Goal: Task Accomplishment & Management: Manage account settings

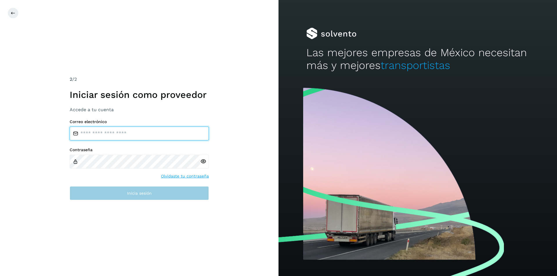
type input "**********"
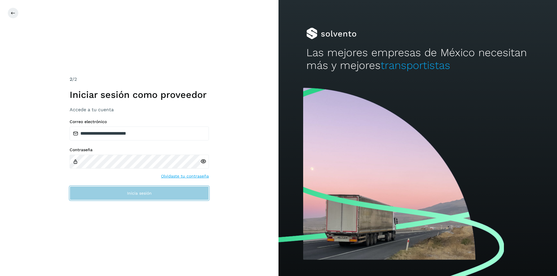
click at [84, 189] on button "Inicia sesión" at bounding box center [139, 193] width 139 height 14
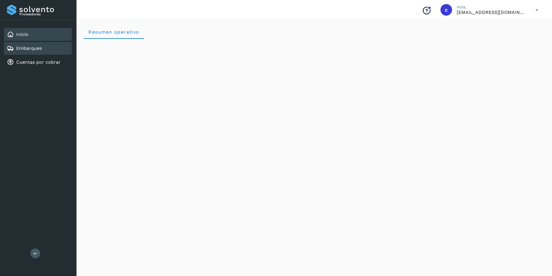
click at [40, 48] on link "Embarques" at bounding box center [29, 49] width 26 height 6
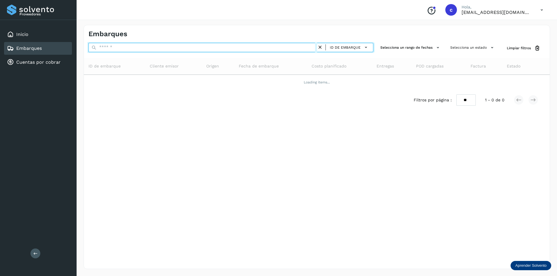
click at [108, 49] on input "text" at bounding box center [202, 47] width 228 height 9
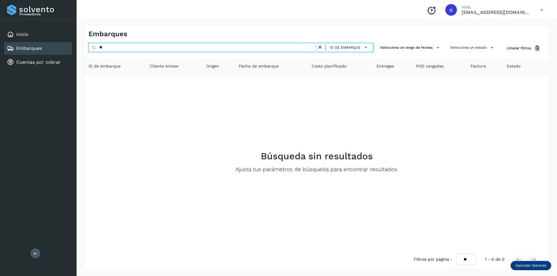
type input "*"
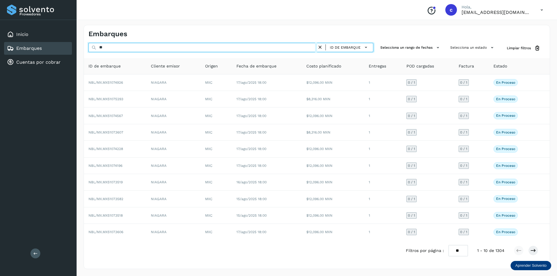
type input "*"
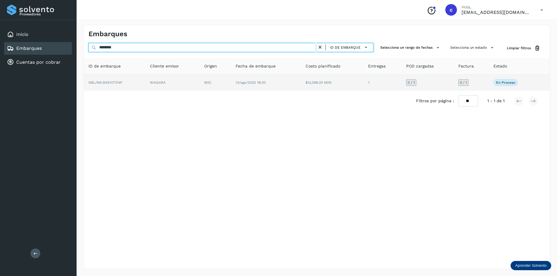
type input "********"
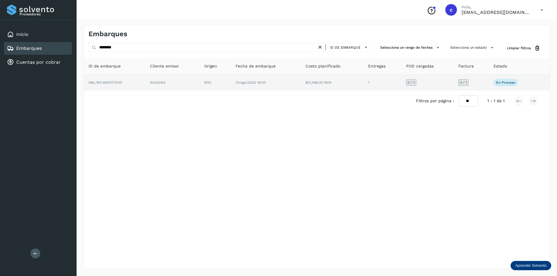
click at [145, 78] on td "NBL/MX.MX51073147" at bounding box center [172, 82] width 54 height 16
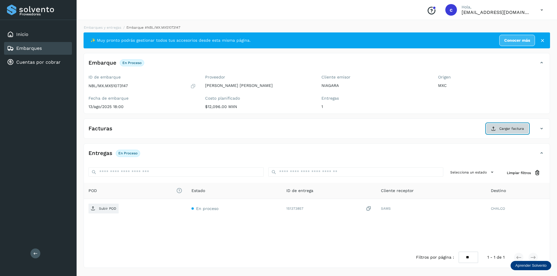
click at [509, 127] on span "Cargar factura" at bounding box center [511, 128] width 25 height 5
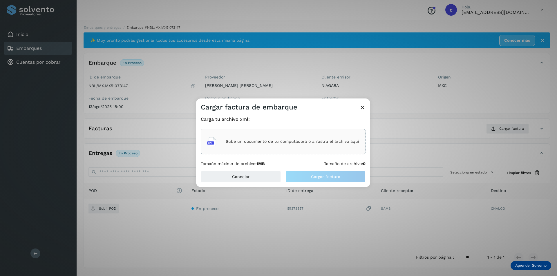
click at [325, 137] on div "Sube un documento de tu computadora o arrastra el archivo aquí" at bounding box center [283, 142] width 152 height 16
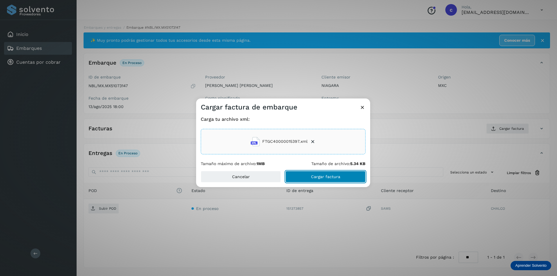
click at [342, 176] on button "Cargar factura" at bounding box center [325, 177] width 80 height 12
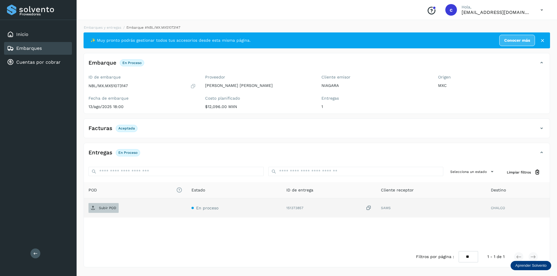
click at [114, 211] on span "Subir POD" at bounding box center [103, 207] width 30 height 9
click at [106, 206] on span "PDF" at bounding box center [97, 207] width 19 height 9
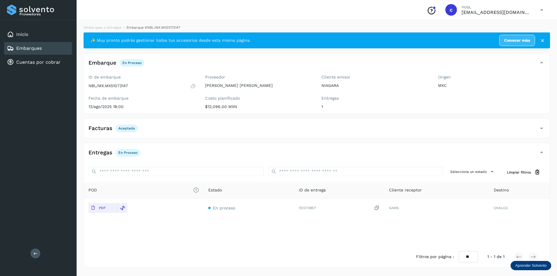
click at [33, 44] on div "Embarques" at bounding box center [38, 48] width 68 height 13
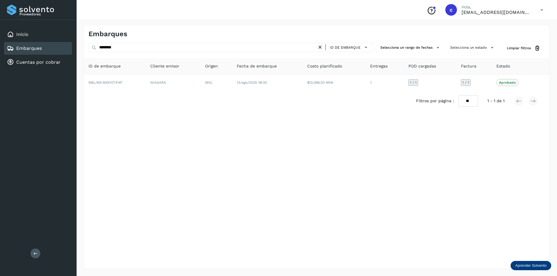
click at [50, 42] on div "Inicio Embarques Cuentas por cobrar" at bounding box center [38, 48] width 77 height 57
click at [50, 48] on div "Embarques" at bounding box center [38, 48] width 68 height 13
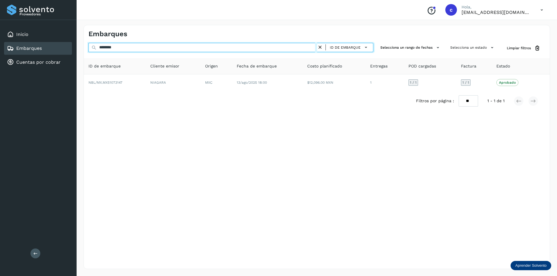
click at [161, 47] on input "********" at bounding box center [202, 47] width 228 height 9
type input "*"
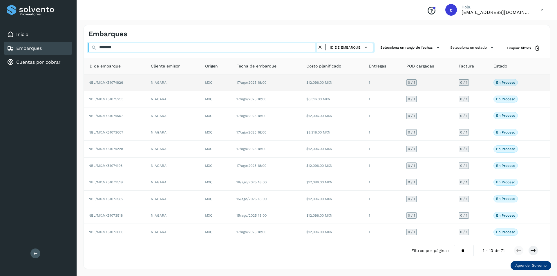
type input "********"
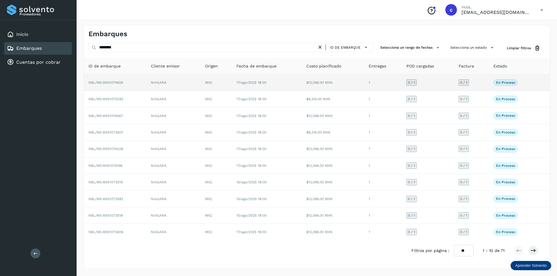
click at [136, 78] on td "NBL/MX.MX51074926" at bounding box center [115, 82] width 62 height 17
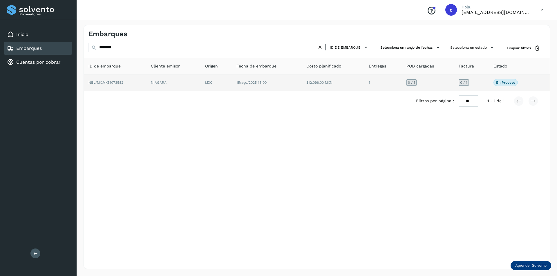
click at [146, 78] on td "NBL/MX.MX51073582" at bounding box center [173, 82] width 54 height 16
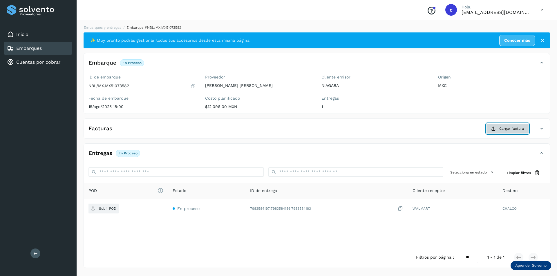
click at [507, 130] on span "Cargar factura" at bounding box center [511, 128] width 25 height 5
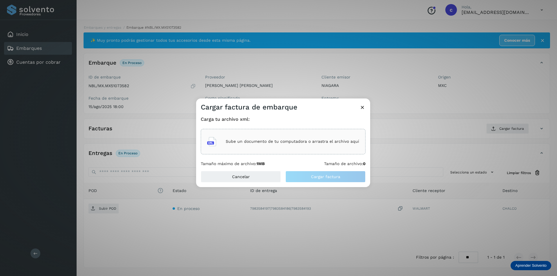
click at [326, 152] on div "Sube un documento de tu computadora o arrastra el archivo aquí" at bounding box center [283, 142] width 165 height 26
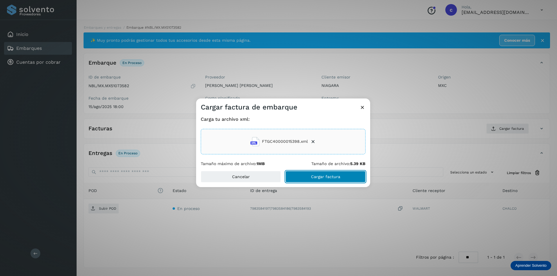
click at [317, 177] on span "Cargar factura" at bounding box center [325, 177] width 29 height 4
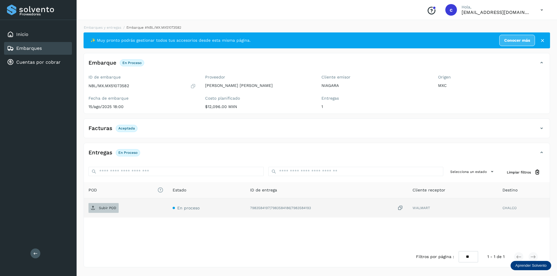
click at [103, 206] on span "Subir POD" at bounding box center [103, 207] width 30 height 9
click at [100, 207] on p "PDF" at bounding box center [102, 208] width 7 height 4
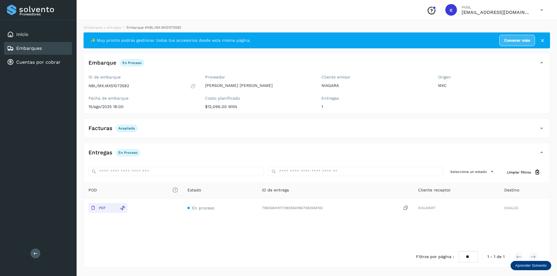
click at [38, 45] on div "Embarques" at bounding box center [38, 48] width 68 height 13
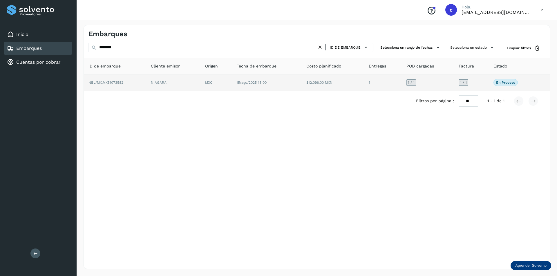
click at [146, 82] on td "NBL/MX.MX51073582" at bounding box center [173, 82] width 54 height 16
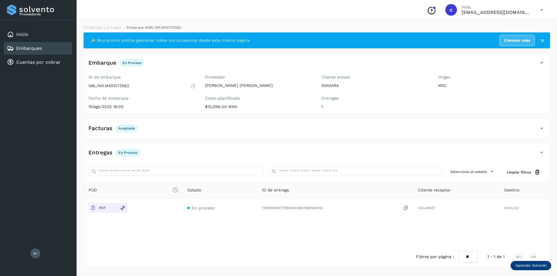
click at [48, 46] on div "Embarques" at bounding box center [38, 48] width 68 height 13
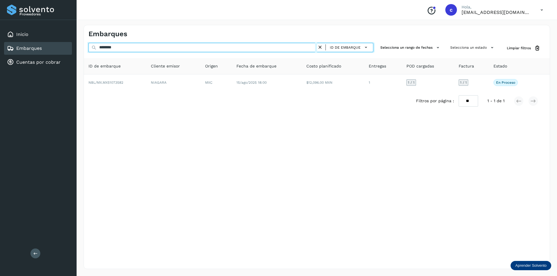
click at [143, 46] on input "********" at bounding box center [202, 47] width 228 height 9
type input "*"
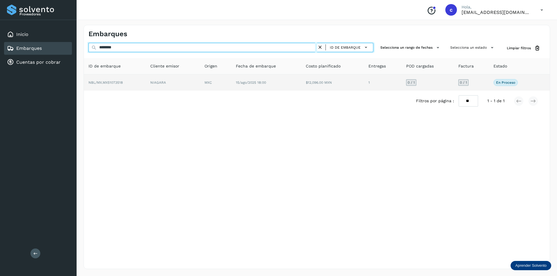
type input "********"
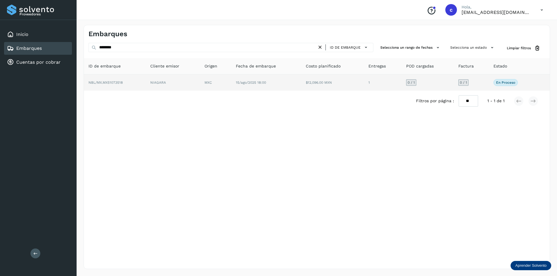
click at [146, 77] on td "NBL/MX.MX51073518" at bounding box center [173, 82] width 54 height 16
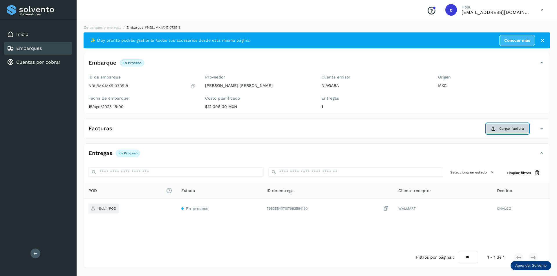
click at [510, 124] on button "Cargar factura" at bounding box center [507, 128] width 43 height 10
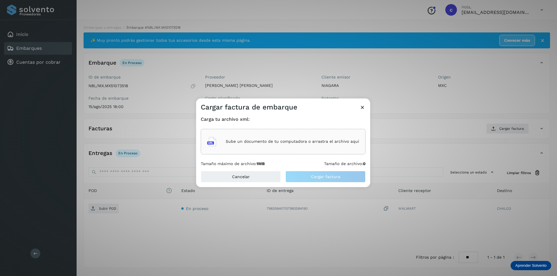
click at [285, 138] on div "Sube un documento de tu computadora o arrastra el archivo aquí" at bounding box center [283, 142] width 152 height 16
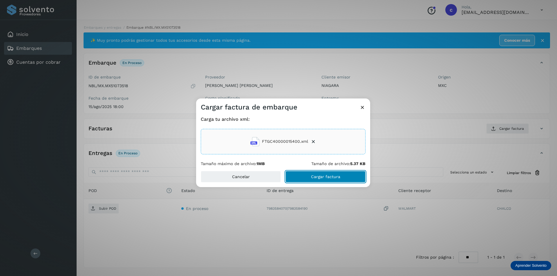
click at [345, 177] on button "Cargar factura" at bounding box center [325, 177] width 80 height 12
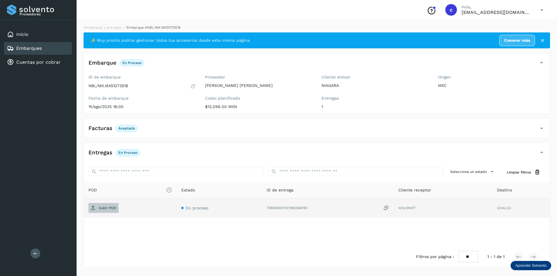
click at [110, 209] on p "Subir POD" at bounding box center [107, 208] width 17 height 4
click at [98, 210] on span "PDF" at bounding box center [97, 207] width 19 height 9
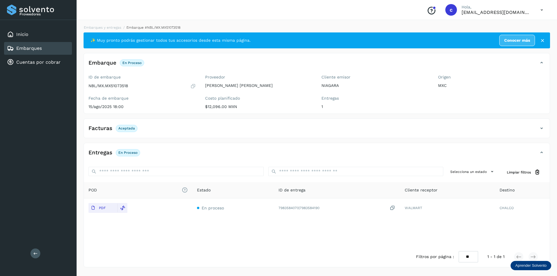
click at [54, 50] on div "Embarques" at bounding box center [38, 48] width 68 height 13
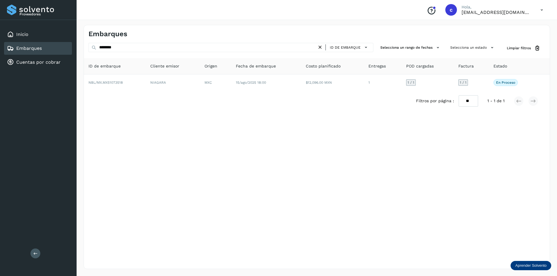
click at [321, 49] on icon at bounding box center [320, 47] width 6 height 6
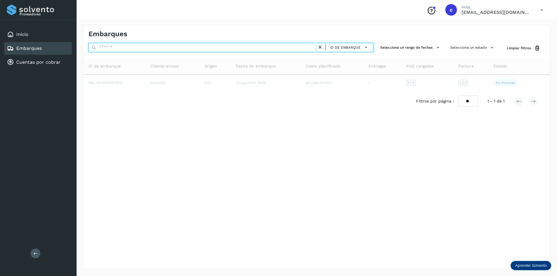
click at [282, 47] on input "text" at bounding box center [202, 47] width 228 height 9
type input "********"
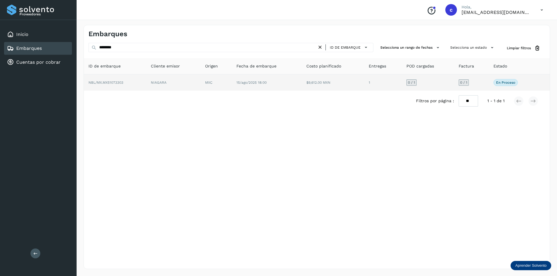
click at [150, 91] on div "Filtros por página : ** ** ** 1 - 1 de 1" at bounding box center [317, 101] width 466 height 21
click at [200, 86] on td "NIAGARA" at bounding box center [215, 82] width 31 height 16
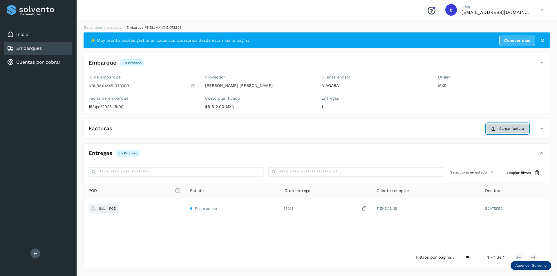
click at [495, 129] on icon at bounding box center [493, 128] width 5 height 5
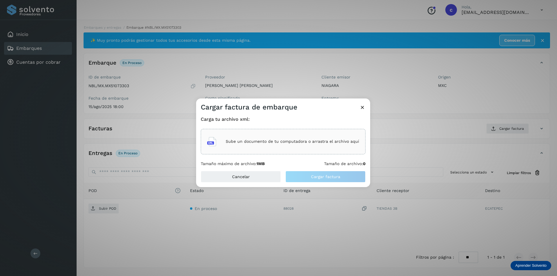
click at [317, 143] on p "Sube un documento de tu computadora o arrastra el archivo aquí" at bounding box center [292, 141] width 133 height 5
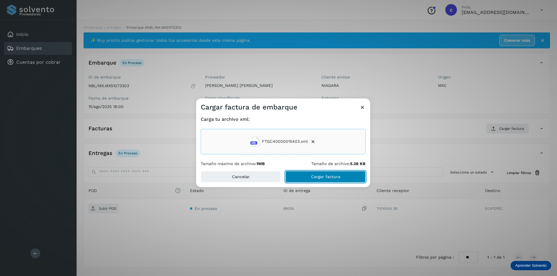
click at [330, 179] on button "Cargar factura" at bounding box center [325, 177] width 80 height 12
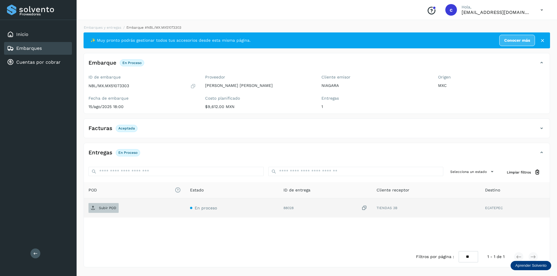
click at [94, 208] on icon at bounding box center [93, 208] width 5 height 5
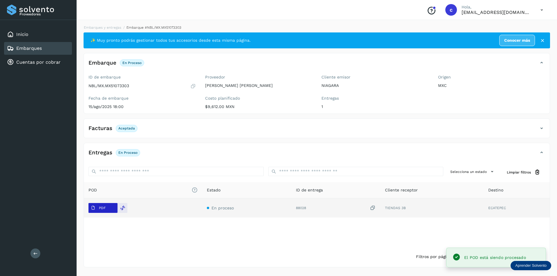
click at [104, 208] on p "PDF" at bounding box center [102, 208] width 7 height 4
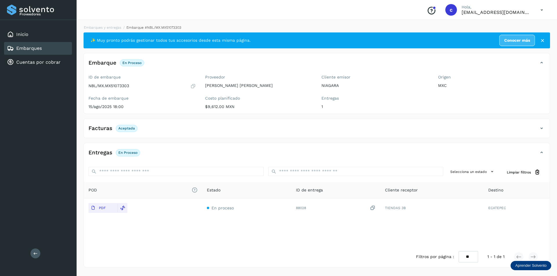
click at [46, 50] on div "Embarques" at bounding box center [38, 48] width 68 height 13
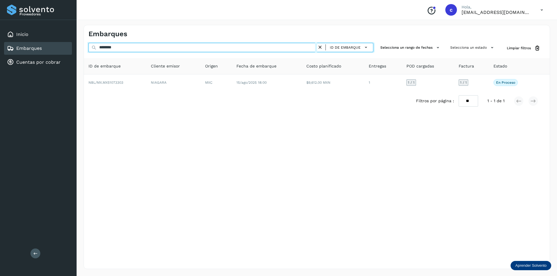
click at [135, 46] on input "********" at bounding box center [202, 47] width 228 height 9
type input "*"
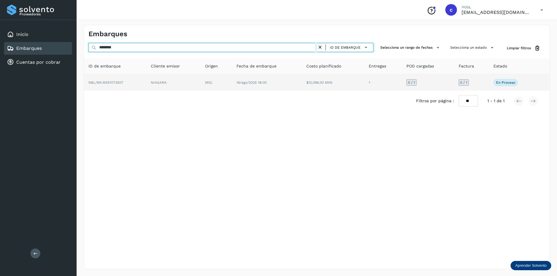
type input "********"
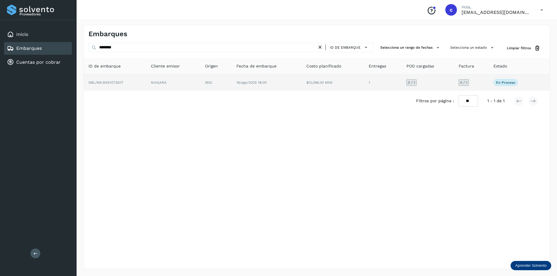
click at [146, 89] on td "NBL/MX.MX51073507" at bounding box center [173, 82] width 54 height 16
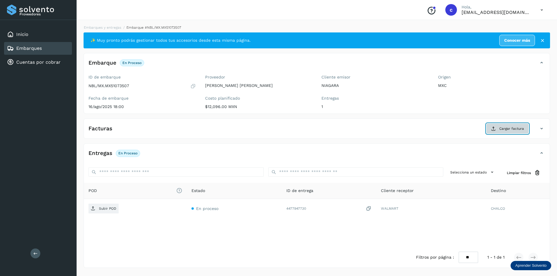
click at [515, 125] on button "Cargar factura" at bounding box center [507, 128] width 43 height 10
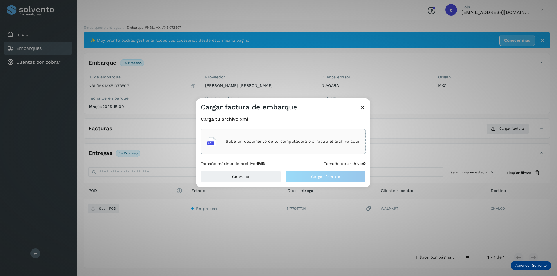
click at [319, 141] on p "Sube un documento de tu computadora o arrastra el archivo aquí" at bounding box center [292, 141] width 133 height 5
click at [298, 147] on div "Sube un documento de tu computadora o arrastra el archivo aquí" at bounding box center [283, 142] width 152 height 16
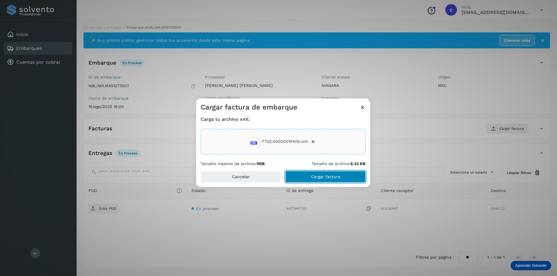
click at [354, 175] on button "Cargar factura" at bounding box center [325, 177] width 80 height 12
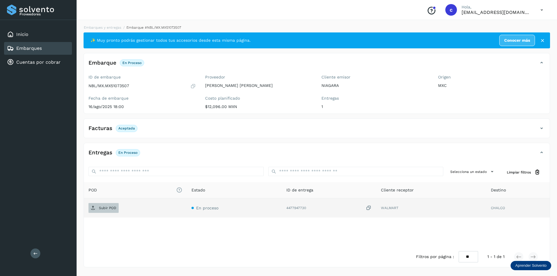
click at [110, 205] on span "Subir POD" at bounding box center [103, 207] width 30 height 9
click at [102, 207] on p "PDF" at bounding box center [102, 208] width 7 height 4
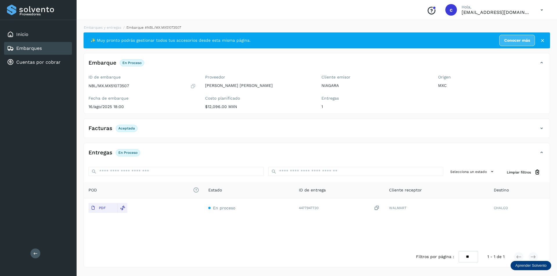
click at [49, 47] on div "Embarques" at bounding box center [38, 48] width 68 height 13
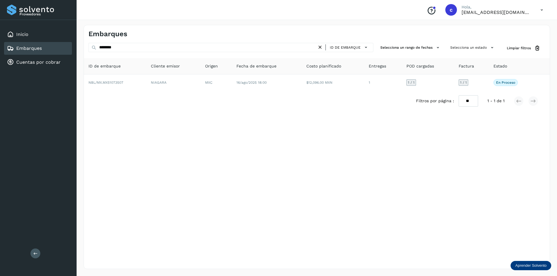
click at [54, 48] on div "Embarques" at bounding box center [38, 48] width 68 height 13
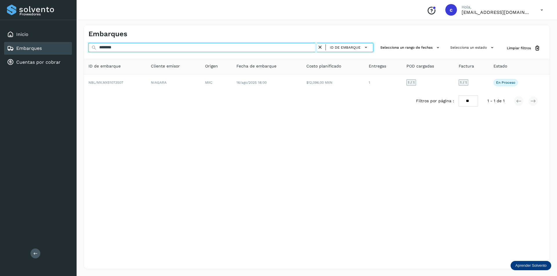
click at [154, 48] on input "********" at bounding box center [202, 47] width 228 height 9
type input "*"
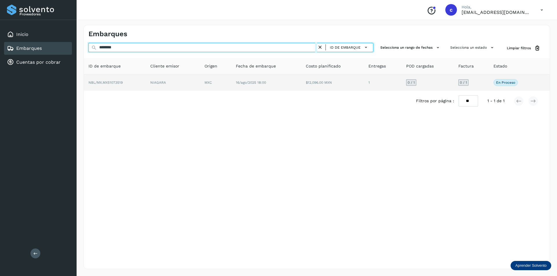
type input "********"
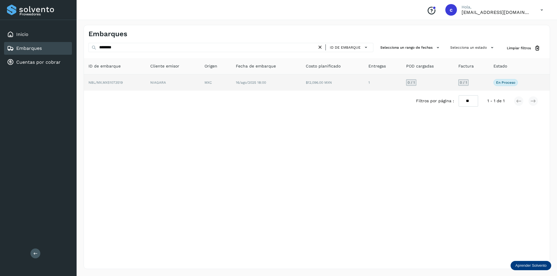
click at [200, 79] on td "NIAGARA" at bounding box center [215, 82] width 31 height 16
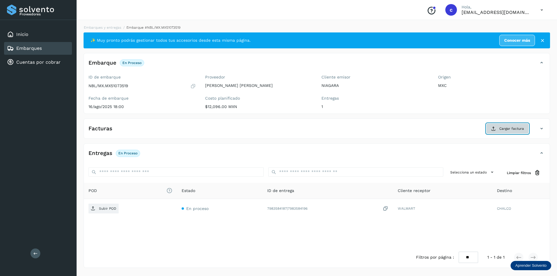
click at [519, 129] on span "Cargar factura" at bounding box center [511, 128] width 25 height 5
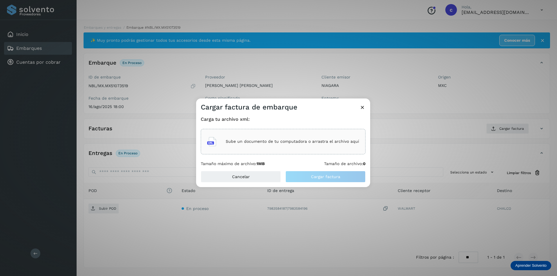
click at [339, 141] on p "Sube un documento de tu computadora o arrastra el archivo aquí" at bounding box center [292, 141] width 133 height 5
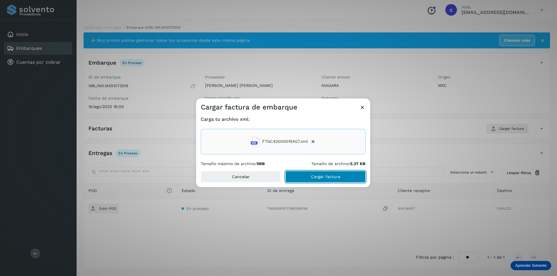
click at [338, 179] on span "Cargar factura" at bounding box center [325, 177] width 29 height 4
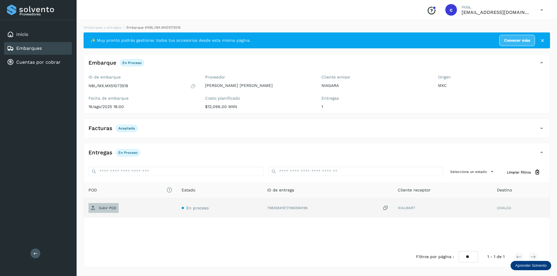
click at [100, 208] on p "Subir POD" at bounding box center [107, 208] width 17 height 4
click at [106, 205] on span "PDF" at bounding box center [97, 207] width 19 height 9
click at [105, 208] on p "PDF" at bounding box center [102, 208] width 7 height 4
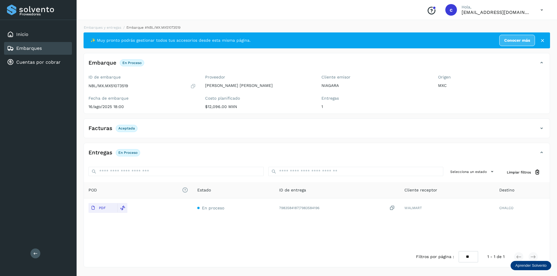
click at [55, 48] on div "Embarques" at bounding box center [38, 48] width 68 height 13
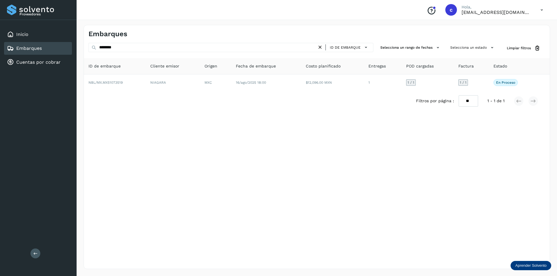
click at [319, 49] on icon at bounding box center [320, 47] width 6 height 6
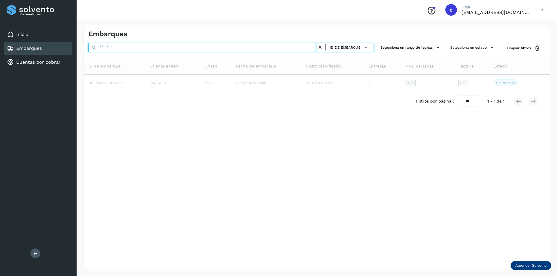
click at [285, 48] on input "text" at bounding box center [202, 47] width 228 height 9
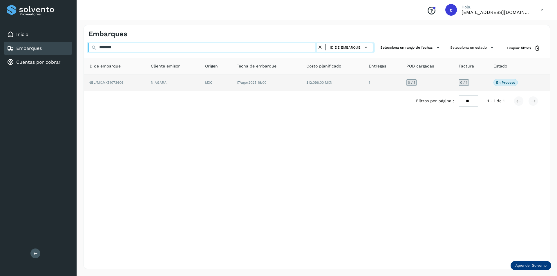
type input "********"
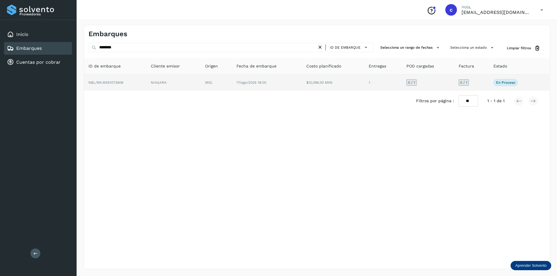
click at [232, 78] on td "MXC" at bounding box center [267, 82] width 70 height 16
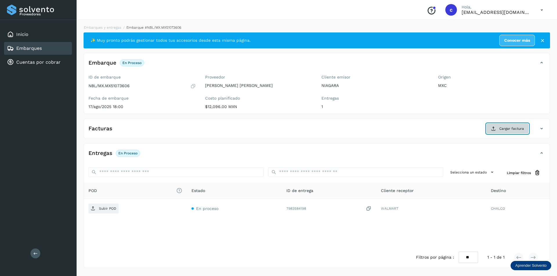
click at [506, 126] on span "Cargar factura" at bounding box center [511, 128] width 25 height 5
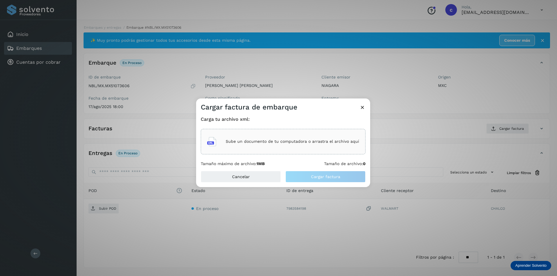
click at [332, 145] on div "Sube un documento de tu computadora o arrastra el archivo aquí" at bounding box center [283, 142] width 152 height 16
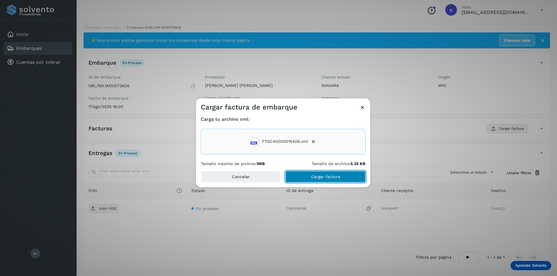
click at [329, 179] on button "Cargar factura" at bounding box center [325, 177] width 80 height 12
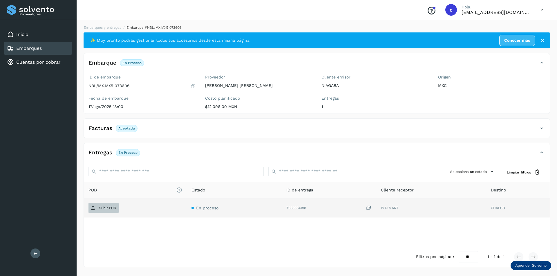
click at [108, 208] on p "Subir POD" at bounding box center [107, 208] width 17 height 4
click at [91, 209] on icon at bounding box center [93, 208] width 5 height 5
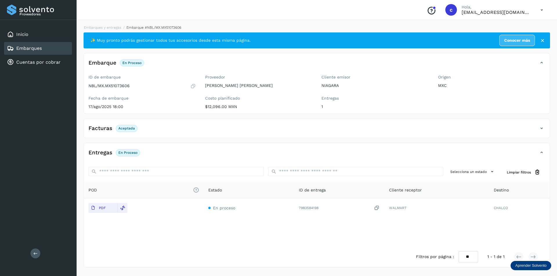
click at [52, 46] on div "Embarques" at bounding box center [38, 48] width 68 height 13
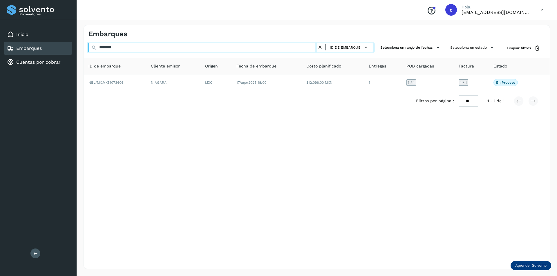
click at [147, 49] on input "********" at bounding box center [202, 47] width 228 height 9
type input "*"
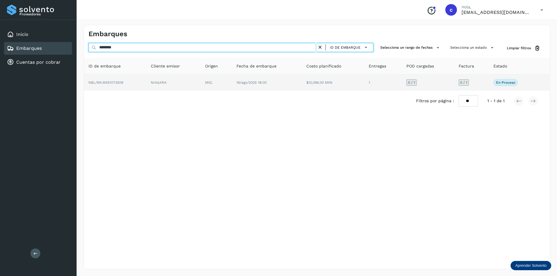
type input "********"
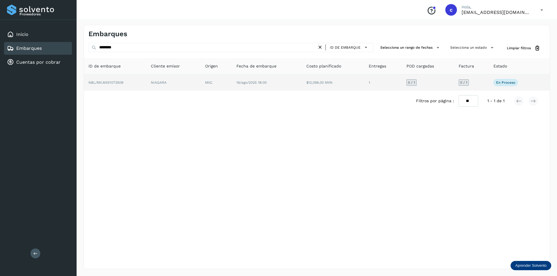
click at [146, 83] on td "NBL/MX.MX51073509" at bounding box center [173, 82] width 54 height 16
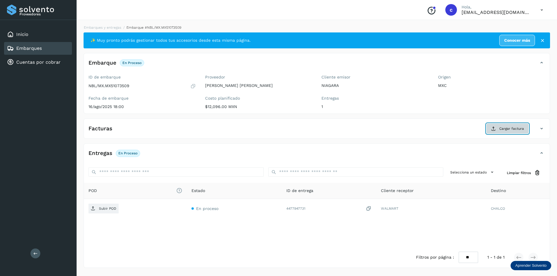
click at [504, 130] on span "Cargar factura" at bounding box center [511, 128] width 25 height 5
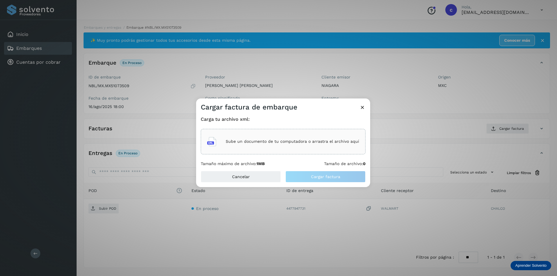
click at [325, 147] on div "Sube un documento de tu computadora o arrastra el archivo aquí" at bounding box center [283, 142] width 152 height 16
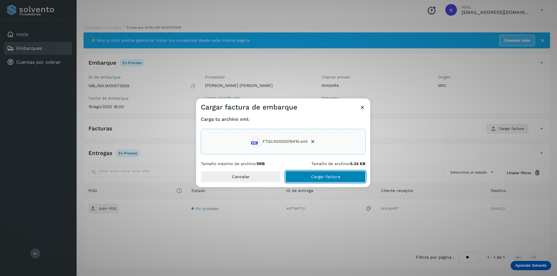
click at [334, 182] on button "Cargar factura" at bounding box center [325, 177] width 80 height 12
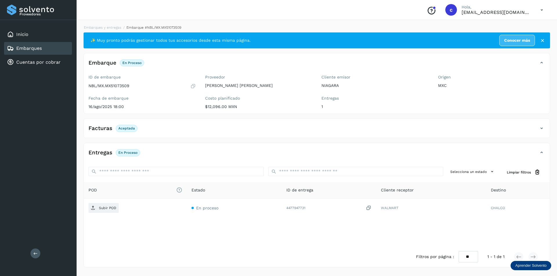
click at [43, 50] on div "Embarques" at bounding box center [38, 48] width 68 height 13
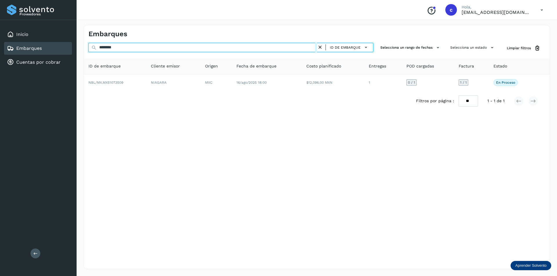
click at [136, 46] on input "********" at bounding box center [202, 47] width 228 height 9
type input "*"
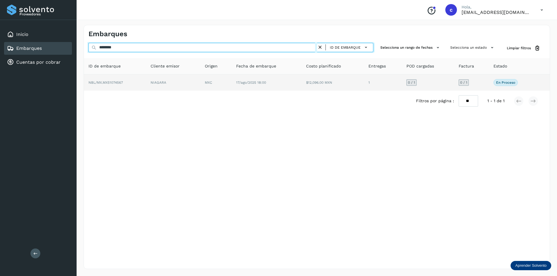
type input "********"
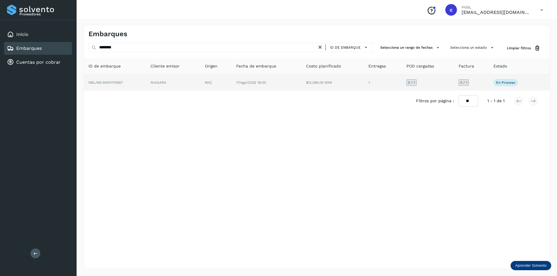
click at [146, 76] on td "NBL/MX.MX51074567" at bounding box center [173, 82] width 54 height 16
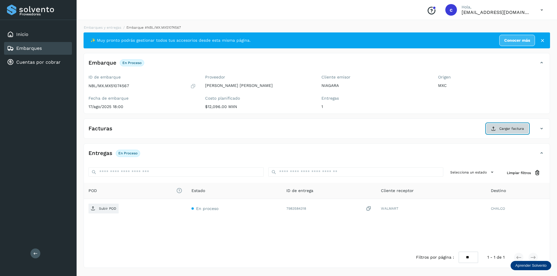
click at [492, 126] on icon at bounding box center [493, 128] width 5 height 5
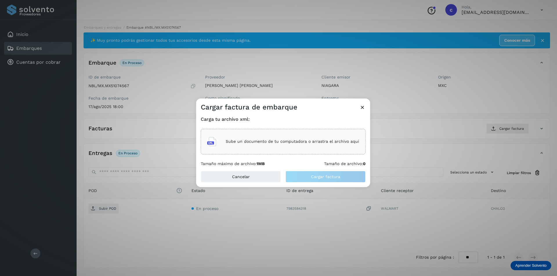
click at [319, 138] on div "Sube un documento de tu computadora o arrastra el archivo aquí" at bounding box center [283, 142] width 152 height 16
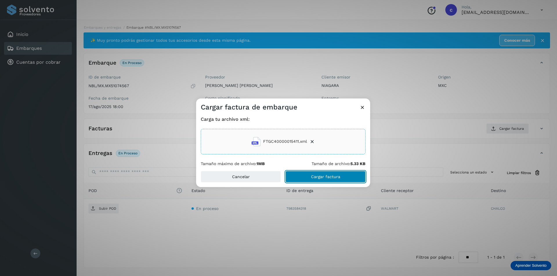
click at [352, 178] on button "Cargar factura" at bounding box center [325, 177] width 80 height 12
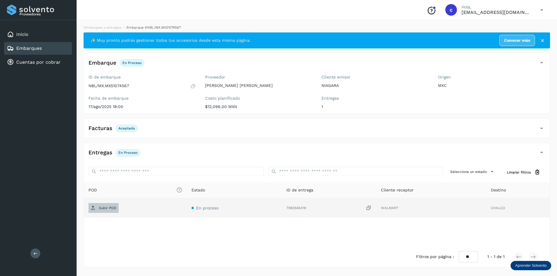
click at [100, 204] on span "Subir POD" at bounding box center [103, 207] width 30 height 9
click at [110, 209] on button "PDF" at bounding box center [102, 208] width 29 height 10
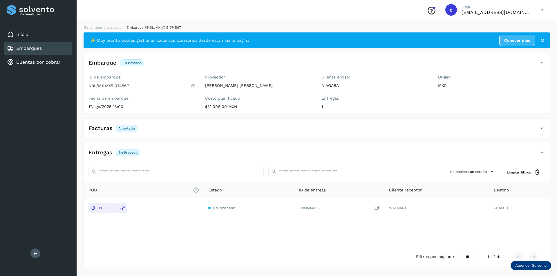
click at [30, 50] on link "Embarques" at bounding box center [29, 49] width 26 height 6
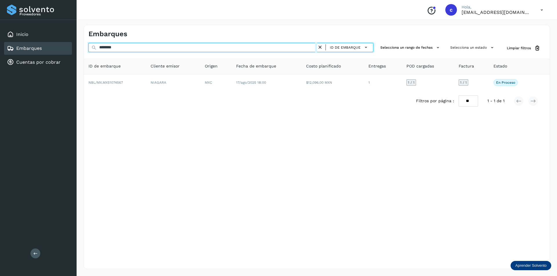
click at [239, 50] on input "********" at bounding box center [202, 47] width 228 height 9
type input "*"
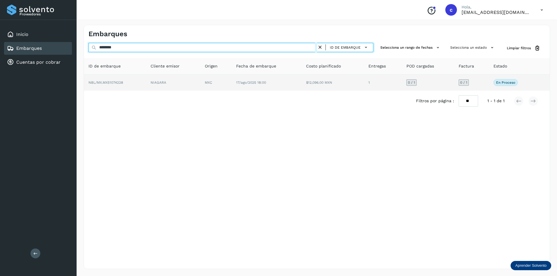
type input "********"
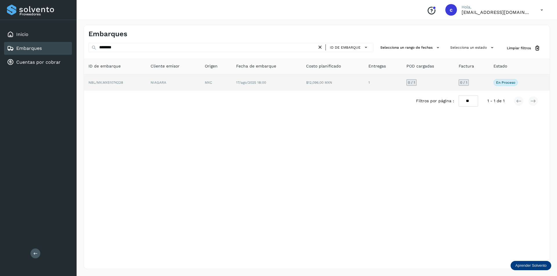
click at [200, 80] on td "NIAGARA" at bounding box center [215, 82] width 31 height 16
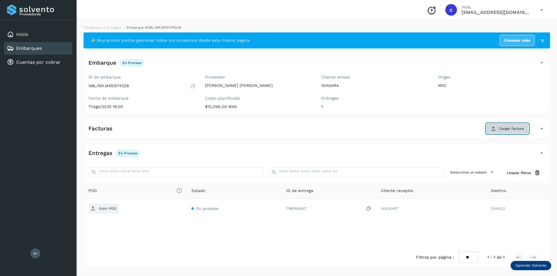
click at [518, 129] on span "Cargar factura" at bounding box center [511, 128] width 25 height 5
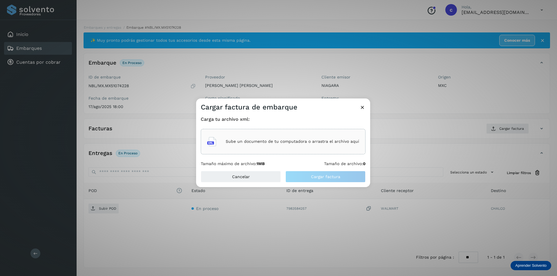
click at [313, 142] on p "Sube un documento de tu computadora o arrastra el archivo aquí" at bounding box center [292, 141] width 133 height 5
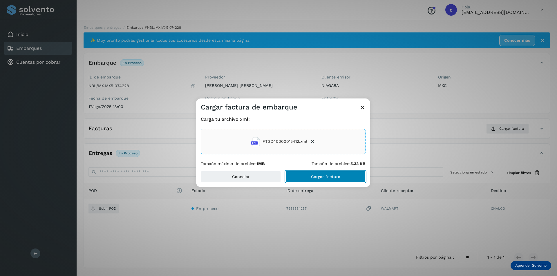
click at [336, 179] on button "Cargar factura" at bounding box center [325, 177] width 80 height 12
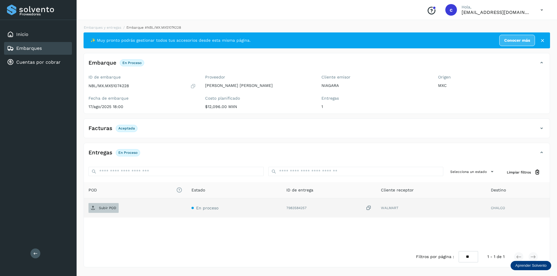
click at [101, 212] on span "Subir POD" at bounding box center [103, 207] width 30 height 9
click at [99, 209] on p "PDF" at bounding box center [102, 208] width 7 height 4
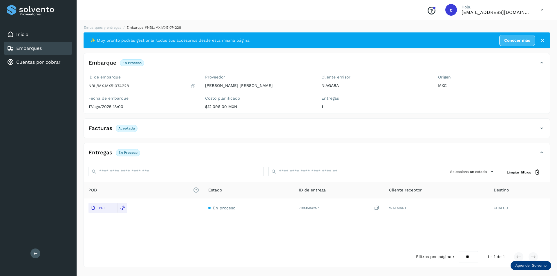
click at [47, 49] on div "Embarques" at bounding box center [38, 48] width 68 height 13
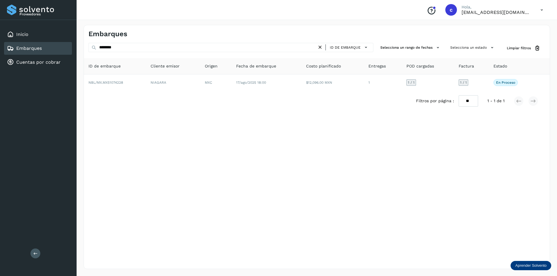
click at [319, 49] on icon at bounding box center [320, 47] width 6 height 6
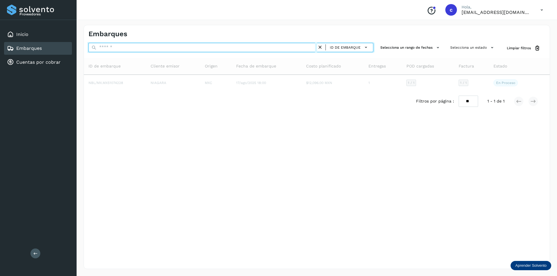
click at [266, 49] on input "text" at bounding box center [202, 47] width 228 height 9
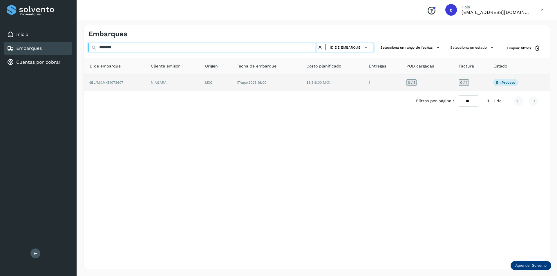
type input "********"
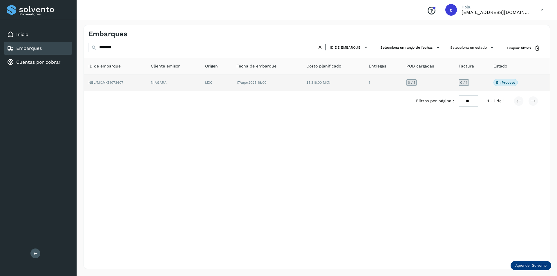
click at [200, 81] on td "NIAGARA" at bounding box center [215, 82] width 31 height 16
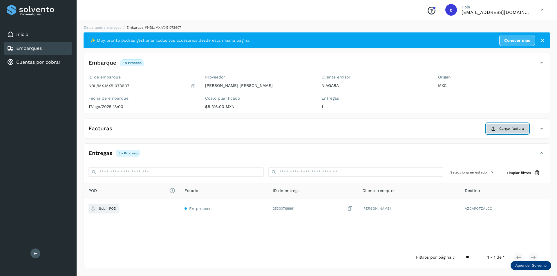
click at [501, 129] on span "Cargar factura" at bounding box center [511, 128] width 25 height 5
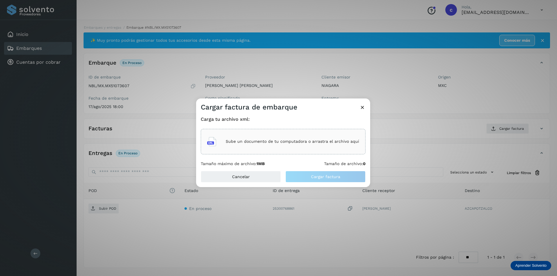
click at [277, 141] on p "Sube un documento de tu computadora o arrastra el archivo aquí" at bounding box center [292, 141] width 133 height 5
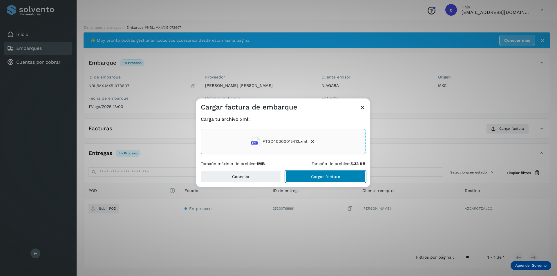
click at [332, 179] on span "Cargar factura" at bounding box center [325, 177] width 29 height 4
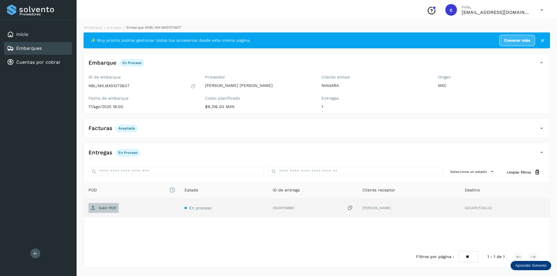
click at [102, 212] on span "Subir POD" at bounding box center [103, 207] width 30 height 9
click at [109, 209] on button "PDF" at bounding box center [102, 208] width 29 height 10
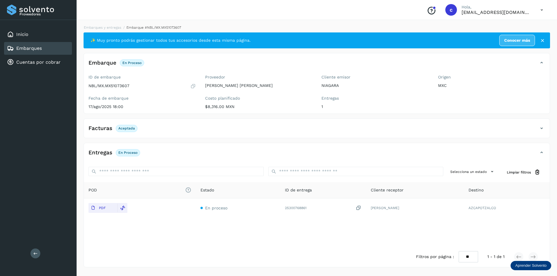
click at [22, 50] on link "Embarques" at bounding box center [29, 49] width 26 height 6
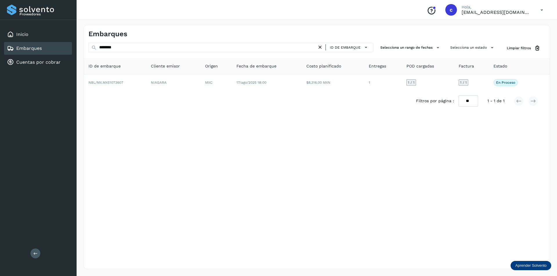
click at [322, 49] on icon at bounding box center [320, 47] width 6 height 6
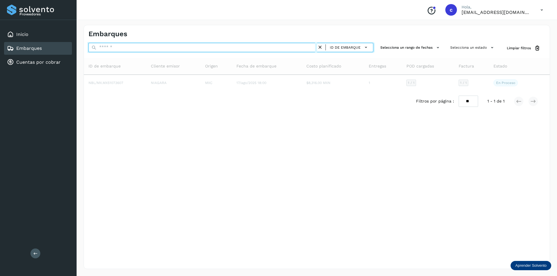
click at [251, 52] on input "text" at bounding box center [202, 47] width 228 height 9
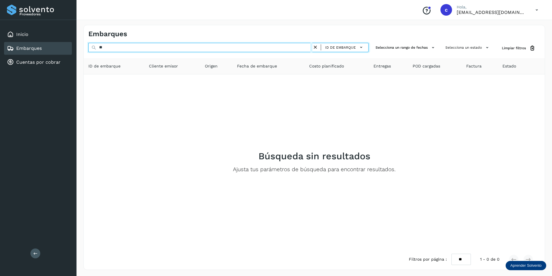
type input "*"
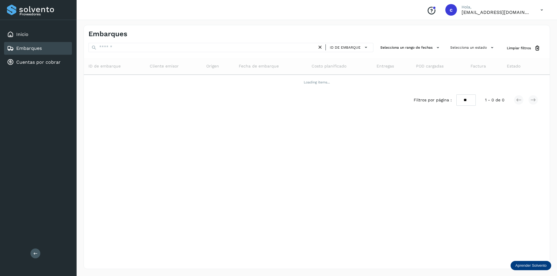
click at [18, 50] on link "Embarques" at bounding box center [29, 49] width 26 height 6
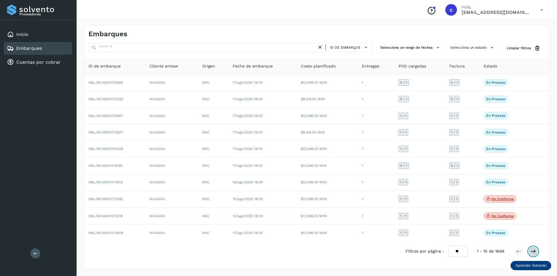
click at [536, 252] on button at bounding box center [533, 252] width 10 height 10
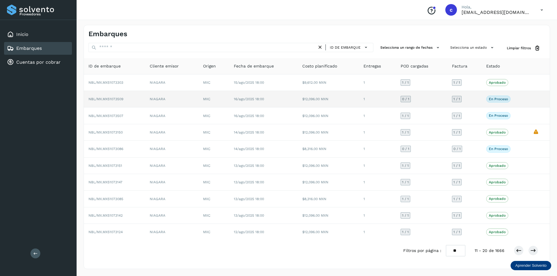
click at [437, 101] on td "0 / 1" at bounding box center [421, 99] width 51 height 17
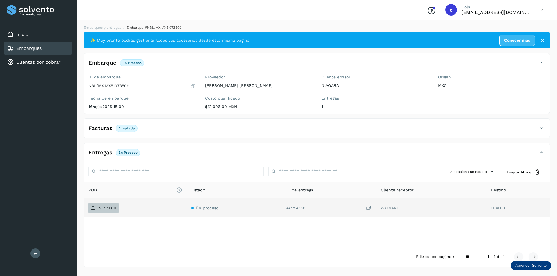
click at [101, 208] on p "Subir POD" at bounding box center [107, 208] width 17 height 4
click at [105, 207] on p "PDF" at bounding box center [102, 208] width 7 height 4
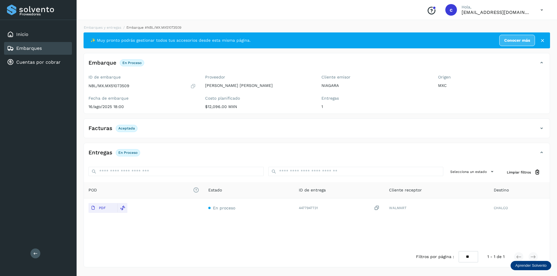
click at [56, 48] on div "Embarques" at bounding box center [38, 48] width 68 height 13
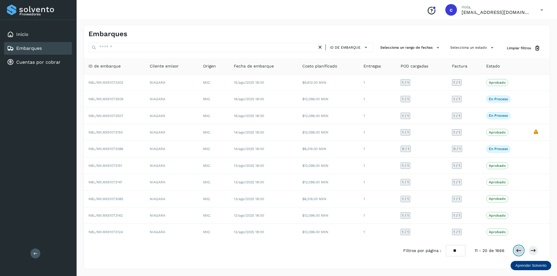
click at [518, 248] on icon at bounding box center [518, 251] width 6 height 6
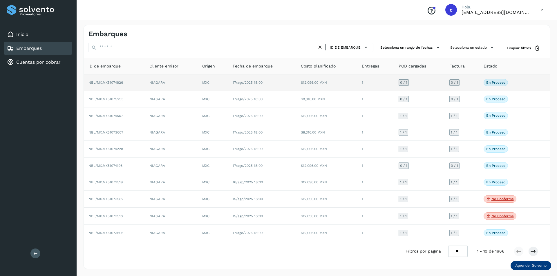
click at [295, 81] on td "17/ago/2025 18:00" at bounding box center [262, 82] width 68 height 17
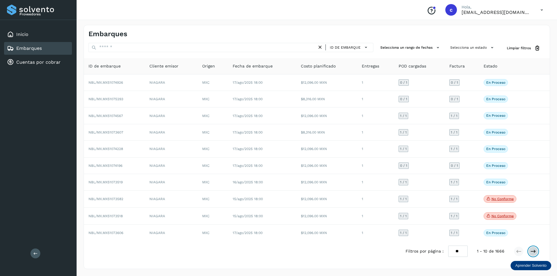
click at [532, 253] on icon at bounding box center [533, 252] width 6 height 6
click at [537, 251] on button at bounding box center [533, 252] width 10 height 10
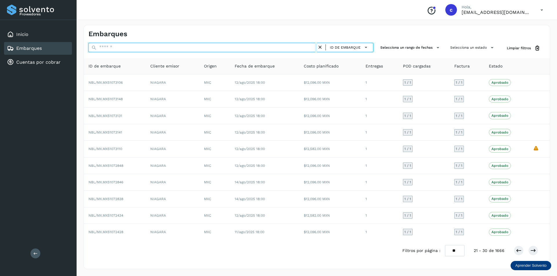
click at [243, 48] on input "text" at bounding box center [202, 47] width 228 height 9
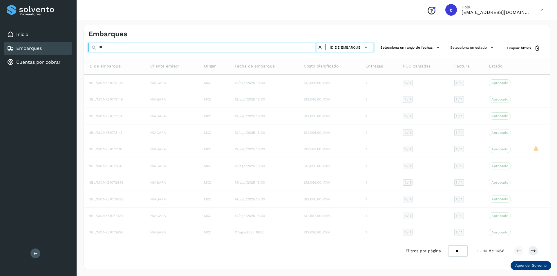
type input "***"
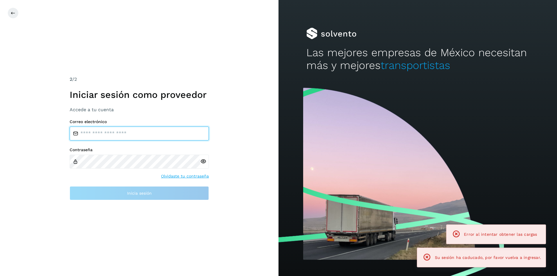
type input "**********"
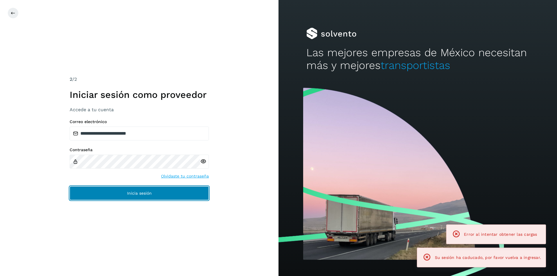
click at [162, 192] on button "Inicia sesión" at bounding box center [139, 193] width 139 height 14
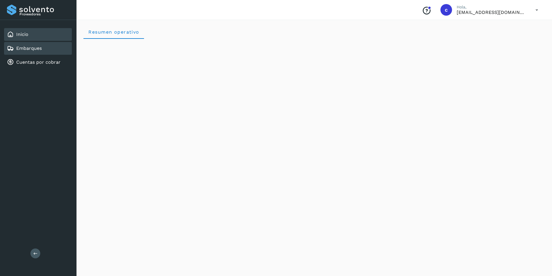
click at [51, 45] on div "Embarques" at bounding box center [38, 48] width 68 height 13
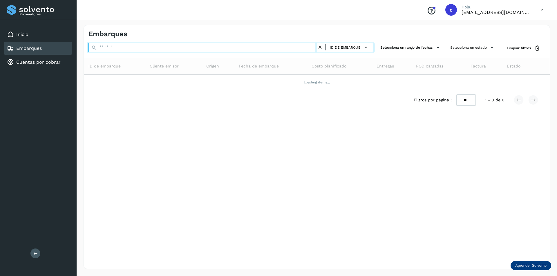
click at [120, 49] on input "text" at bounding box center [202, 47] width 228 height 9
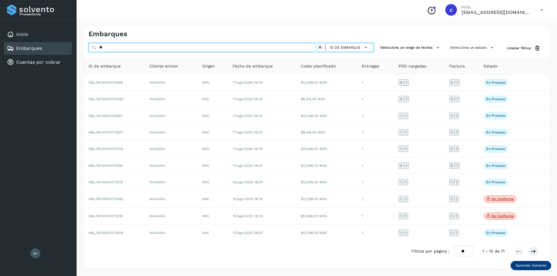
type input "*"
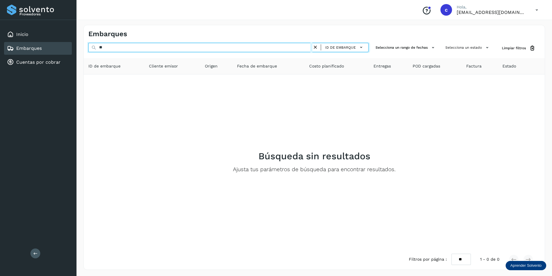
type input "*"
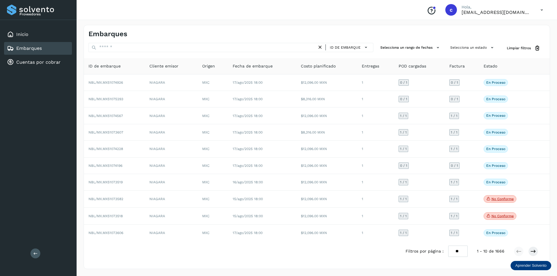
click at [33, 49] on link "Embarques" at bounding box center [29, 49] width 26 height 6
click at [31, 49] on link "Embarques" at bounding box center [29, 49] width 26 height 6
